Goal: Transaction & Acquisition: Purchase product/service

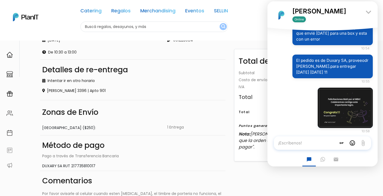
scroll to position [141, 0]
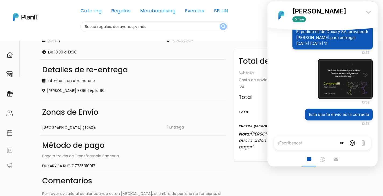
click at [370, 11] on icon "keyboard_arrow_down" at bounding box center [368, 12] width 11 height 11
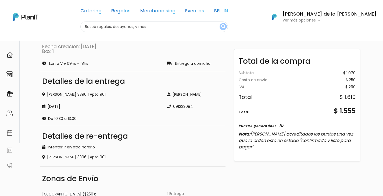
scroll to position [0, 0]
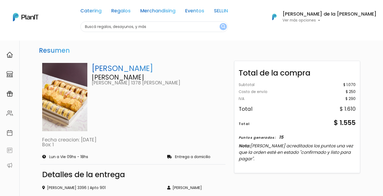
click at [109, 68] on p "[PERSON_NAME]" at bounding box center [157, 68] width 131 height 11
click at [102, 12] on link "Catering" at bounding box center [90, 12] width 21 height 6
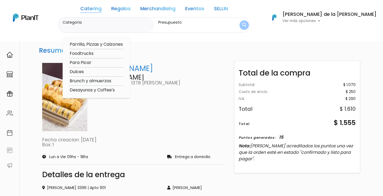
click at [62, 52] on h3 "Resumen" at bounding box center [54, 51] width 35 height 12
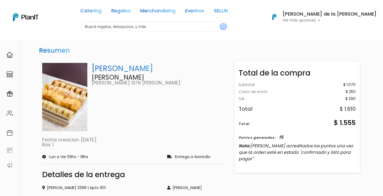
click at [121, 71] on p "[PERSON_NAME]" at bounding box center [157, 68] width 131 height 11
click at [177, 27] on input "text" at bounding box center [154, 27] width 148 height 10
type input "miti miti"
click at [220, 23] on button "submit" at bounding box center [223, 26] width 7 height 7
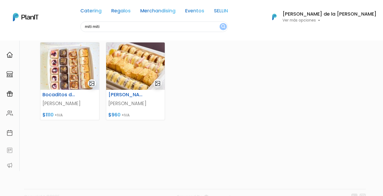
scroll to position [71, 0]
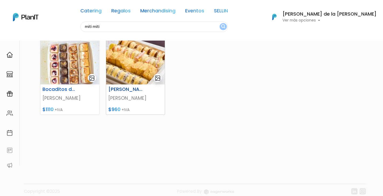
click at [121, 57] on img at bounding box center [135, 60] width 59 height 47
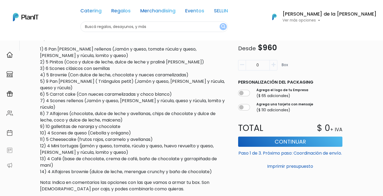
scroll to position [185, 0]
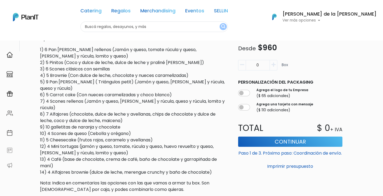
click at [71, 57] on p "1) 6 Pan de pita rellenos (Jamón y queso, tomate rúcula y queso, bondiola y rúc…" at bounding box center [133, 111] width 187 height 129
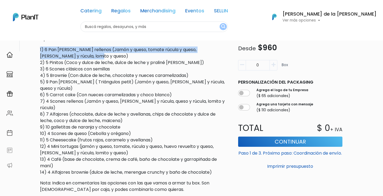
drag, startPoint x: 78, startPoint y: 57, endPoint x: 40, endPoint y: 48, distance: 38.4
click at [40, 48] on p "1) 6 Pan de pita rellenos (Jamón y queso, tomate rúcula y queso, bondiola y rúc…" at bounding box center [133, 111] width 187 height 129
copy p "1) 6 Pan de pita rellenos (Jamón y queso, tomate rúcula y queso, bondiola y rúc…"
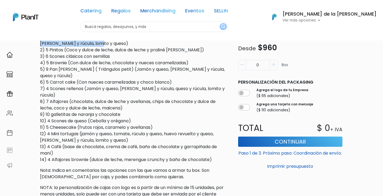
scroll to position [201, 0]
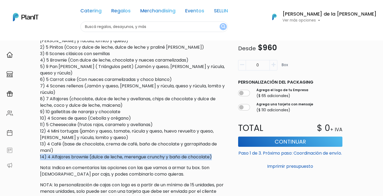
drag, startPoint x: 215, startPoint y: 150, endPoint x: 40, endPoint y: 149, distance: 175.6
click at [40, 149] on p "1) 6 Pan de pita rellenos (Jamón y queso, tomate rúcula y queso, bondiola y rúc…" at bounding box center [133, 95] width 187 height 129
copy p "14) 4 Alfajores brownie (dulce de leche, merengue crunchy y baño de chocolate)"
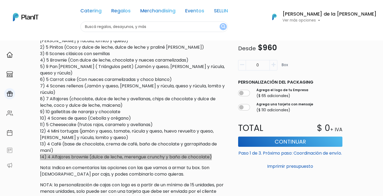
scroll to position [189, 0]
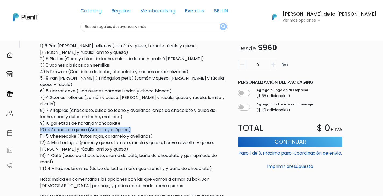
drag, startPoint x: 133, startPoint y: 123, endPoint x: 39, endPoint y: 124, distance: 94.1
click at [39, 124] on div "slide 1 of 1 Descripción Armá tu box como más te guste. Elegí 4 sabores por box…" at bounding box center [134, 63] width 194 height 398
copy p "10) 4 Scones de queso (Cebolla y orégano)"
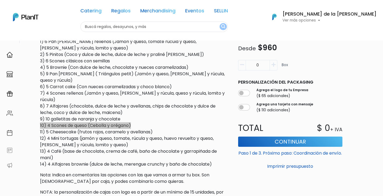
scroll to position [193, 0]
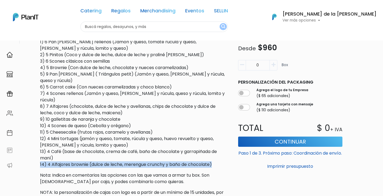
drag, startPoint x: 215, startPoint y: 158, endPoint x: 39, endPoint y: 159, distance: 176.4
click at [39, 159] on div "slide 1 of 1 Descripción Armá tu box como más te guste. Elegí 4 sabores por box…" at bounding box center [134, 59] width 194 height 398
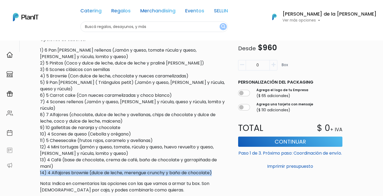
scroll to position [186, 0]
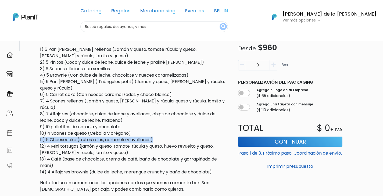
drag, startPoint x: 154, startPoint y: 133, endPoint x: 35, endPoint y: 134, distance: 119.7
click at [35, 134] on div "slide 1 of 1 Descripción Armá tu box como más te guste. Elegí 4 sabores por box…" at bounding box center [191, 89] width 355 height 469
copy p "11) 5 Cheesecake (frutos rojos, caramelo y avellanas)"
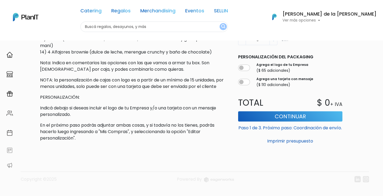
scroll to position [313, 0]
